Goal: Task Accomplishment & Management: Use online tool/utility

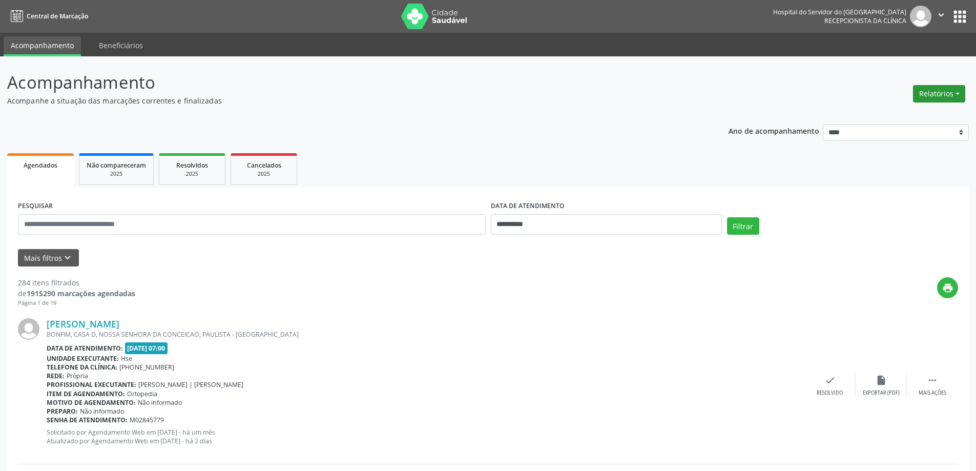
click at [933, 91] on button "Relatórios" at bounding box center [939, 93] width 52 height 17
click at [916, 113] on link "Agendamentos" at bounding box center [911, 116] width 110 height 14
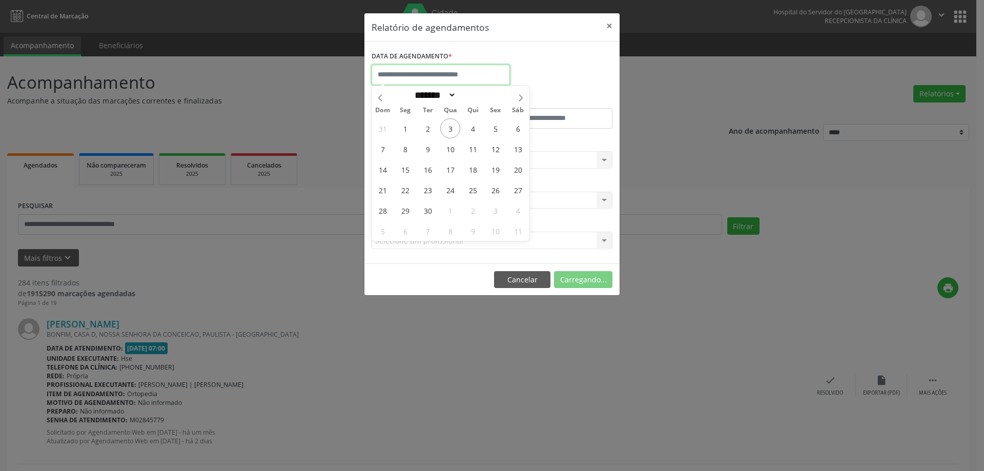
click at [435, 79] on input "text" at bounding box center [441, 75] width 138 height 20
click at [453, 131] on span "3" at bounding box center [450, 128] width 20 height 20
type input "**********"
click at [453, 131] on span "3" at bounding box center [450, 128] width 20 height 20
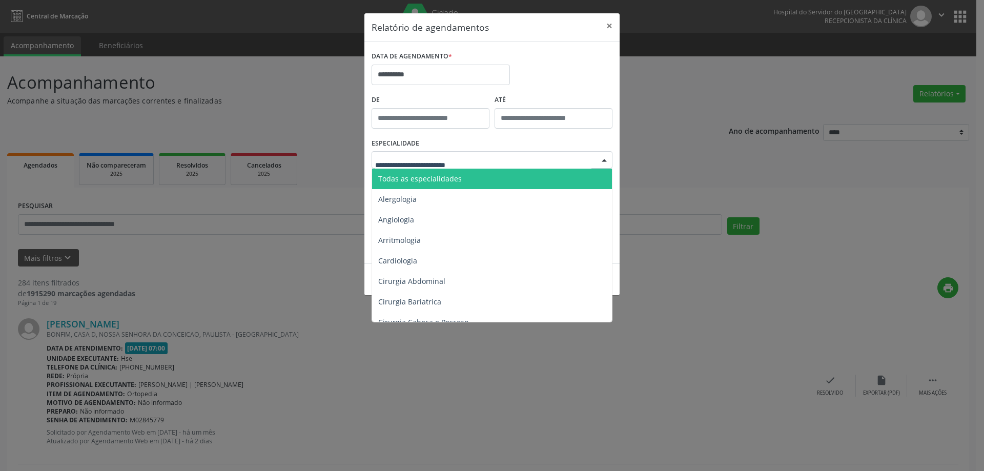
click at [455, 187] on span "Todas as especialidades" at bounding box center [492, 179] width 241 height 20
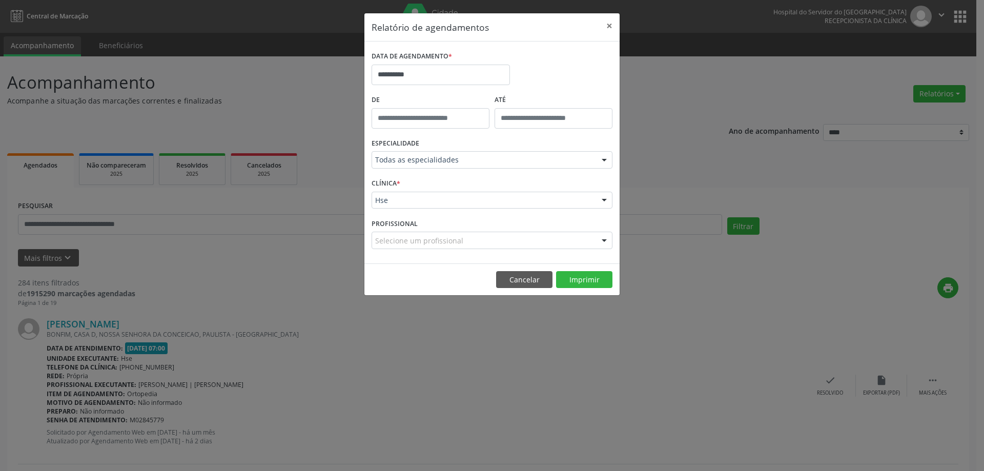
click at [594, 291] on footer "Cancelar Imprimir" at bounding box center [491, 279] width 255 height 32
click at [590, 281] on button "Imprimir" at bounding box center [584, 279] width 56 height 17
